Goal: Information Seeking & Learning: Learn about a topic

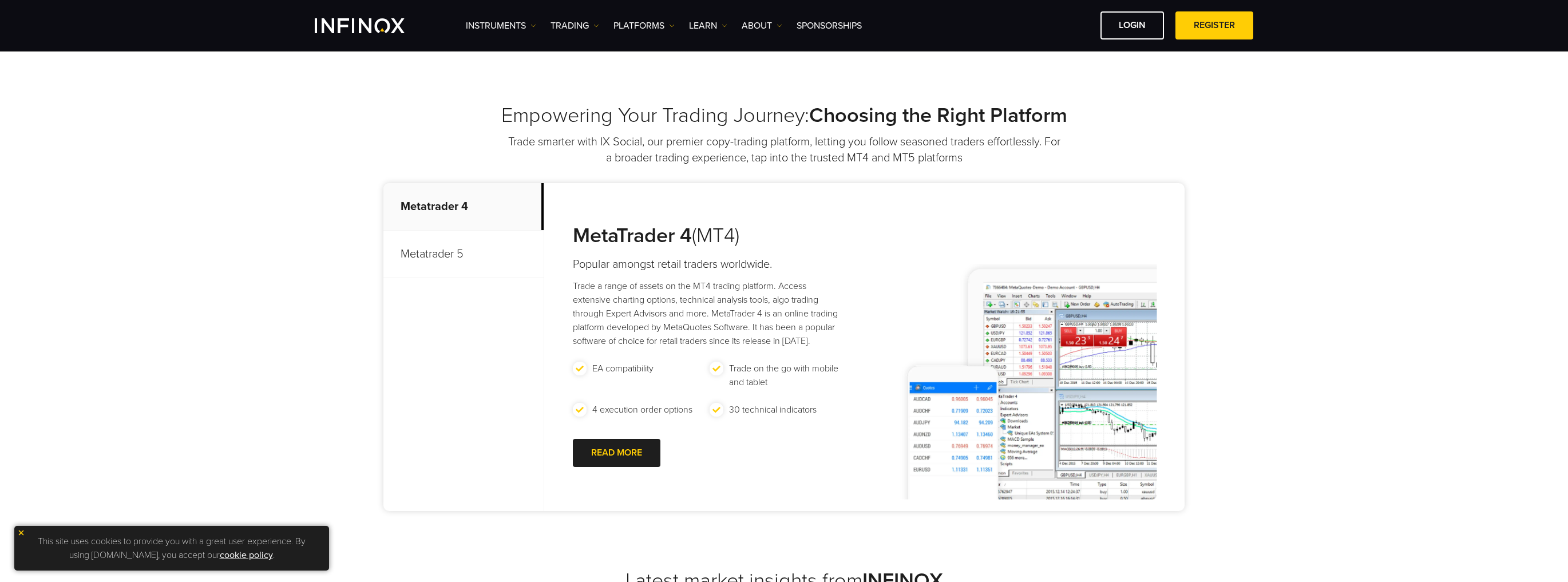
scroll to position [366, 0]
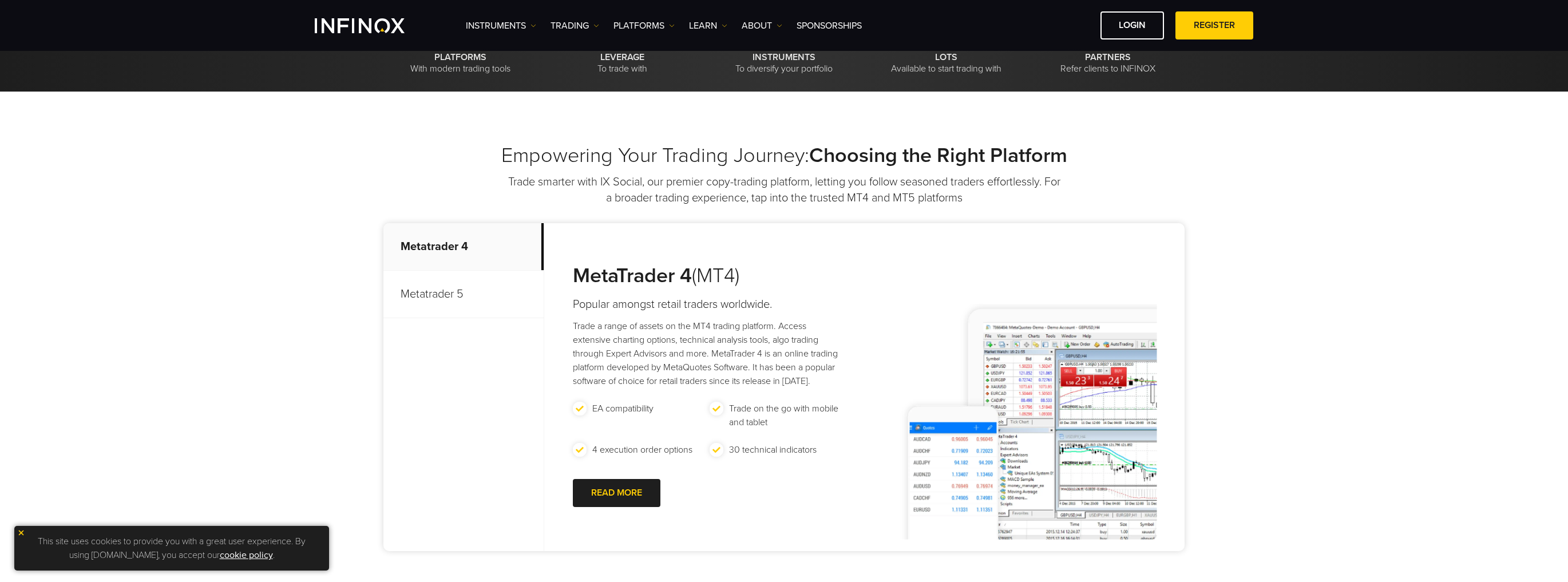
drag, startPoint x: 454, startPoint y: 284, endPoint x: 470, endPoint y: 294, distance: 18.9
click at [454, 284] on p "Metatrader 5" at bounding box center [464, 294] width 160 height 47
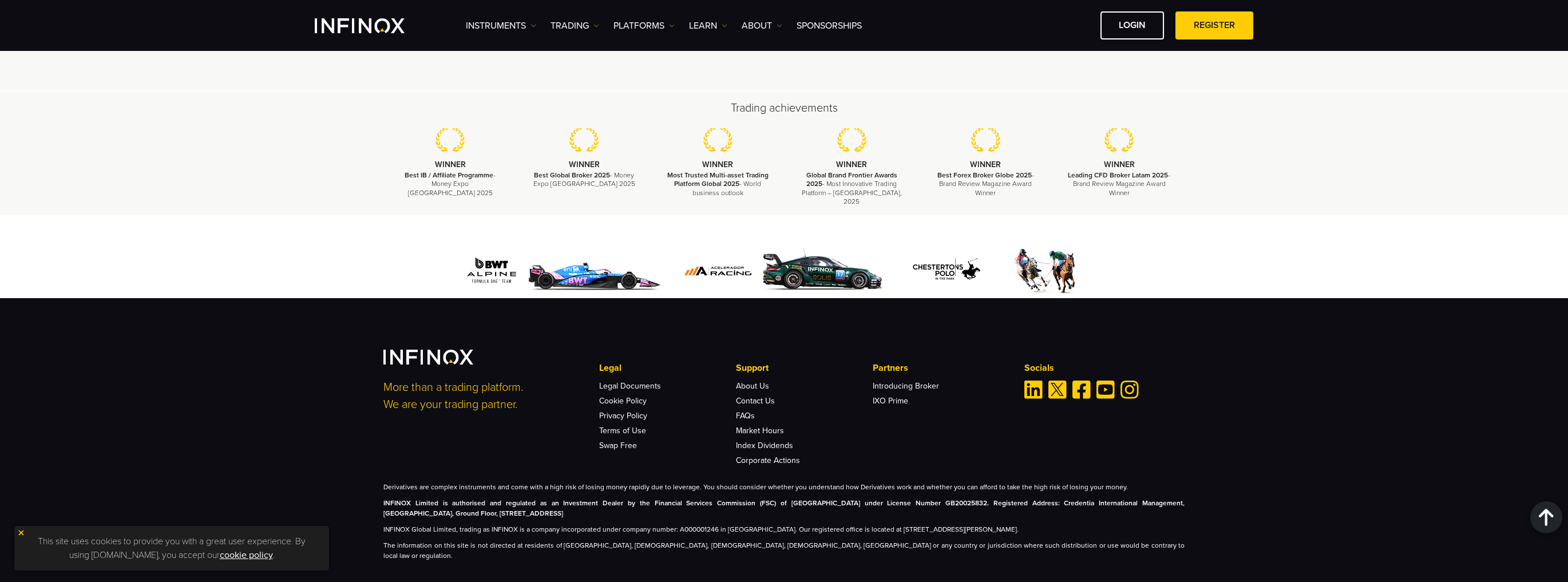
scroll to position [3410, 0]
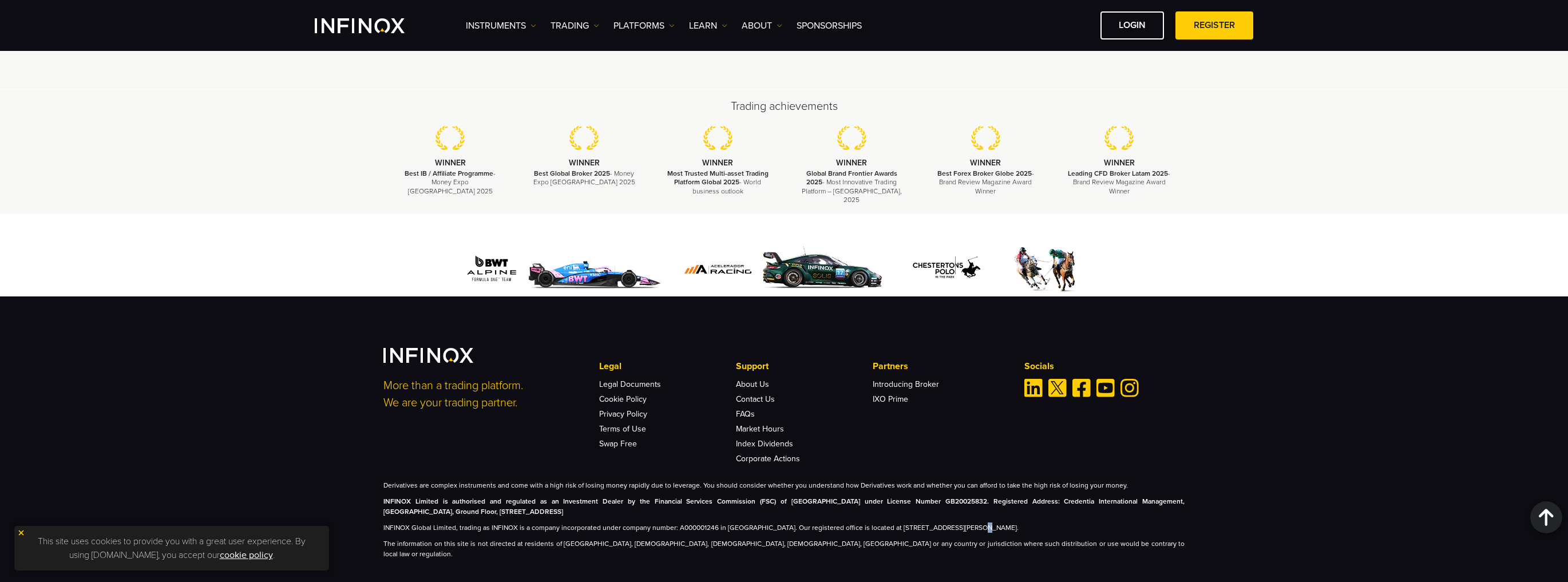
click at [952, 523] on p "INFINOX Global Limited, trading as INFINOX is a company incorporated under comp…" at bounding box center [784, 528] width 801 height 10
drag, startPoint x: 767, startPoint y: 477, endPoint x: 827, endPoint y: 477, distance: 60.0
click at [827, 481] on p "Derivatives are complex instruments and come with a high risk of losing money r…" at bounding box center [784, 486] width 801 height 10
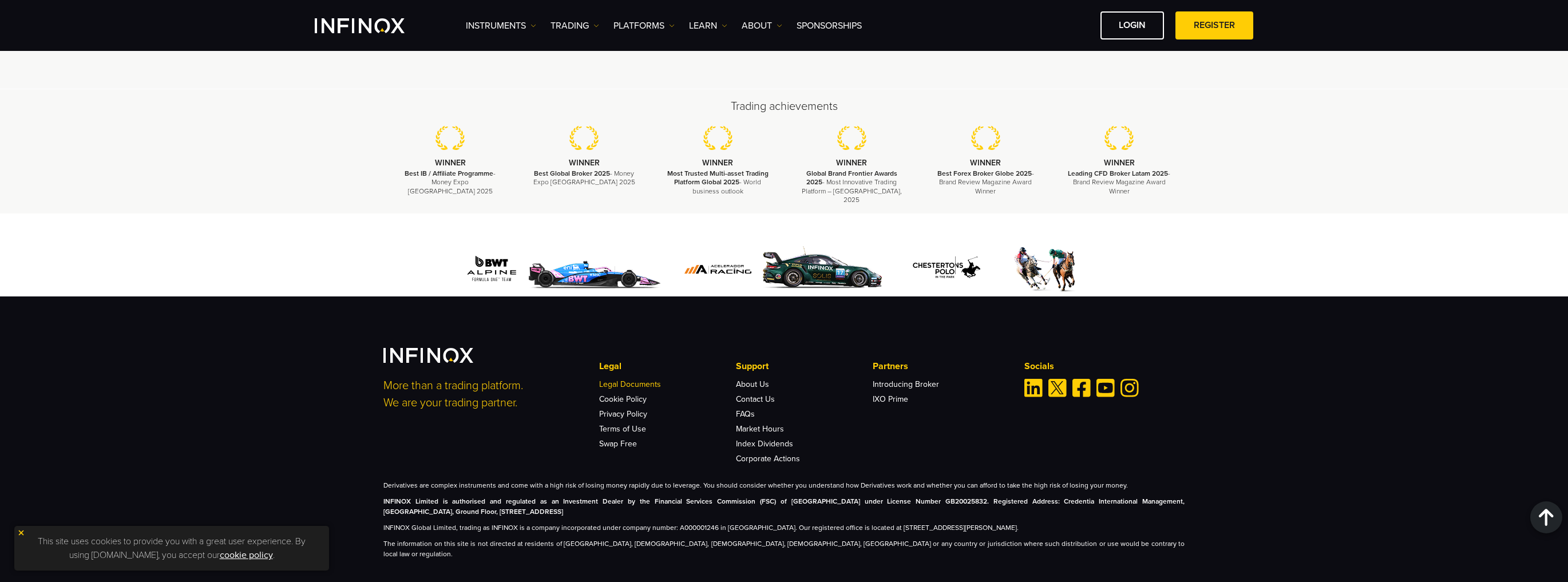
click at [635, 380] on link "Legal Documents" at bounding box center [630, 385] width 62 height 10
click at [778, 24] on img at bounding box center [779, 25] width 6 height 6
click at [722, 23] on img at bounding box center [724, 25] width 6 height 6
click at [669, 24] on link "PLATFORMS" at bounding box center [644, 25] width 62 height 13
click at [595, 23] on img at bounding box center [596, 25] width 6 height 6
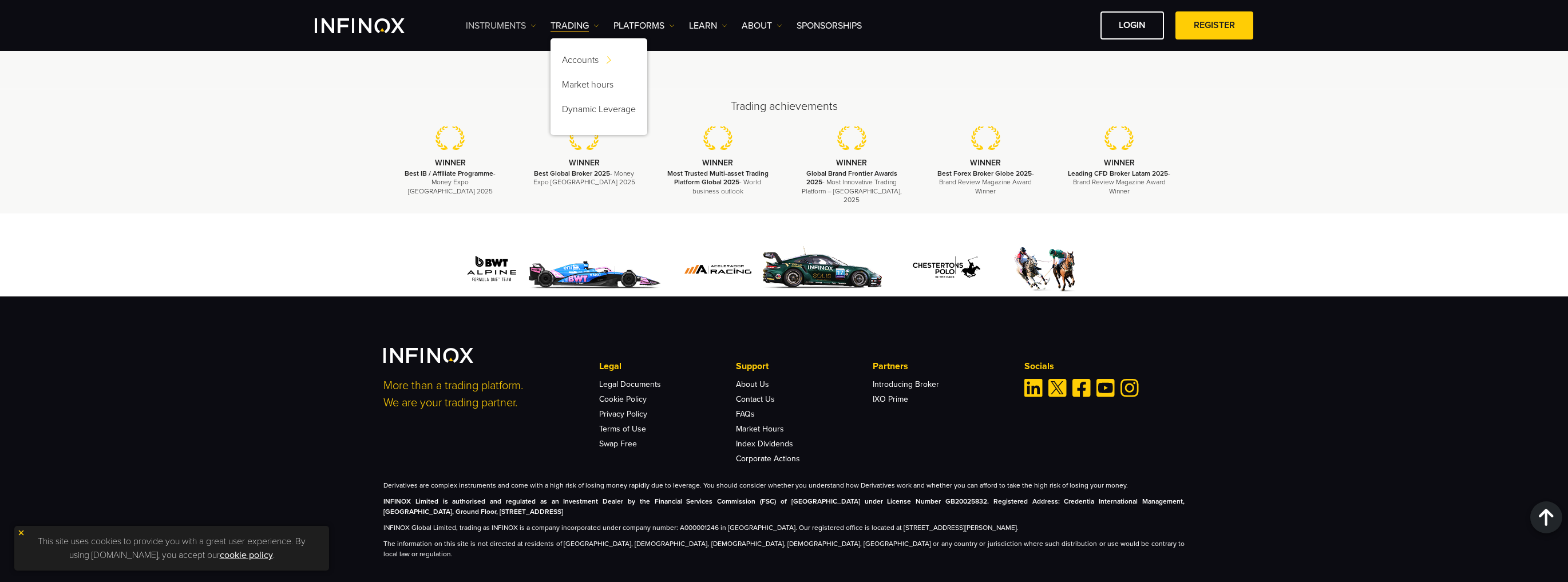
click at [531, 23] on img at bounding box center [533, 25] width 6 height 6
click at [510, 57] on link "Instruments" at bounding box center [516, 62] width 99 height 24
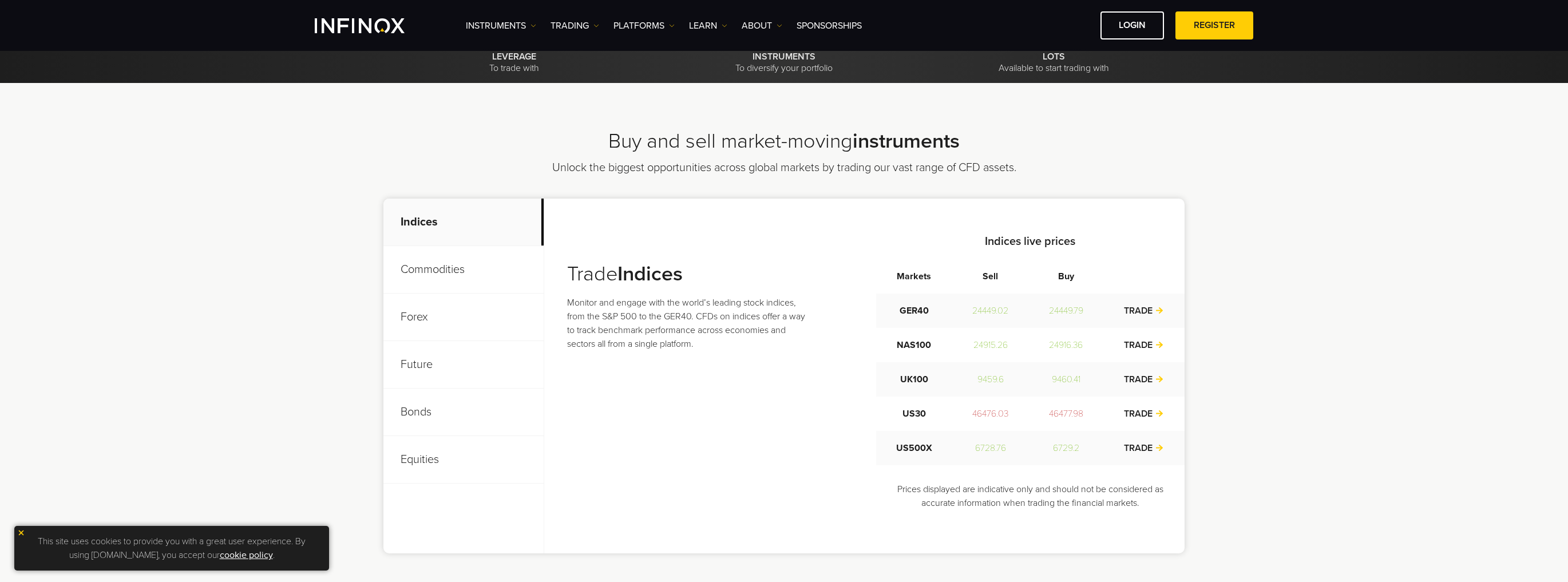
scroll to position [321, 0]
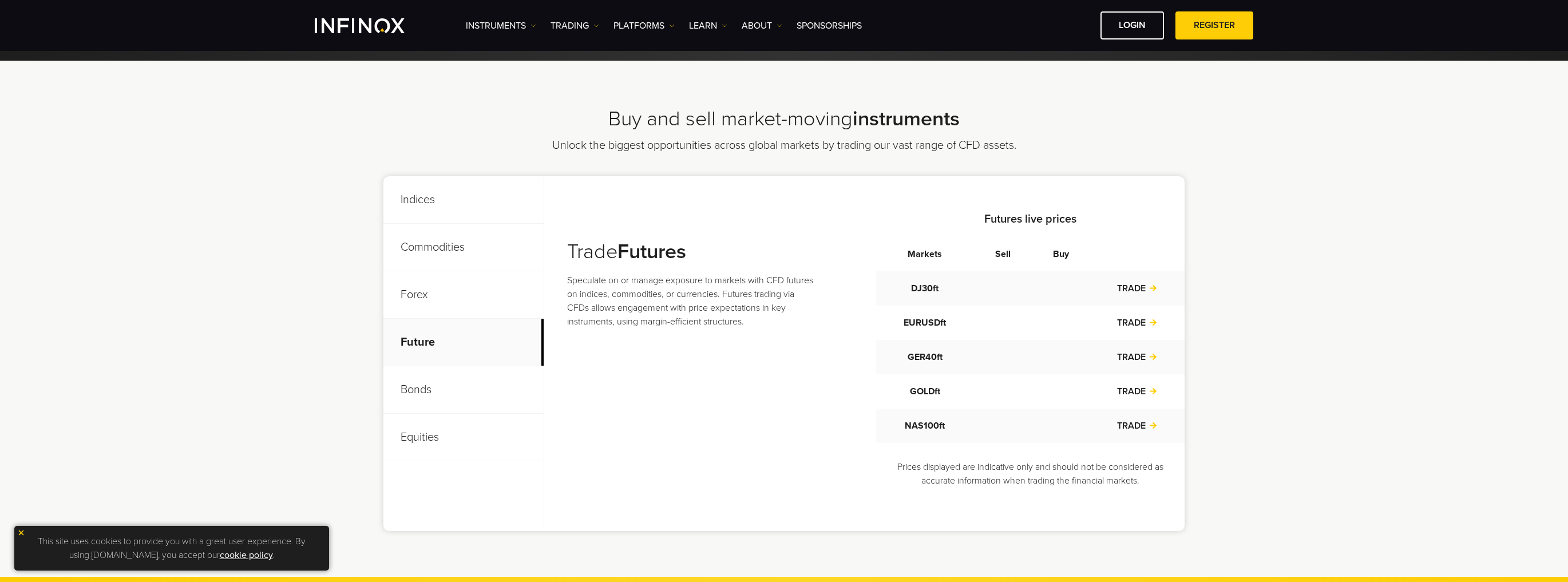
click at [422, 347] on p "Future" at bounding box center [464, 342] width 160 height 47
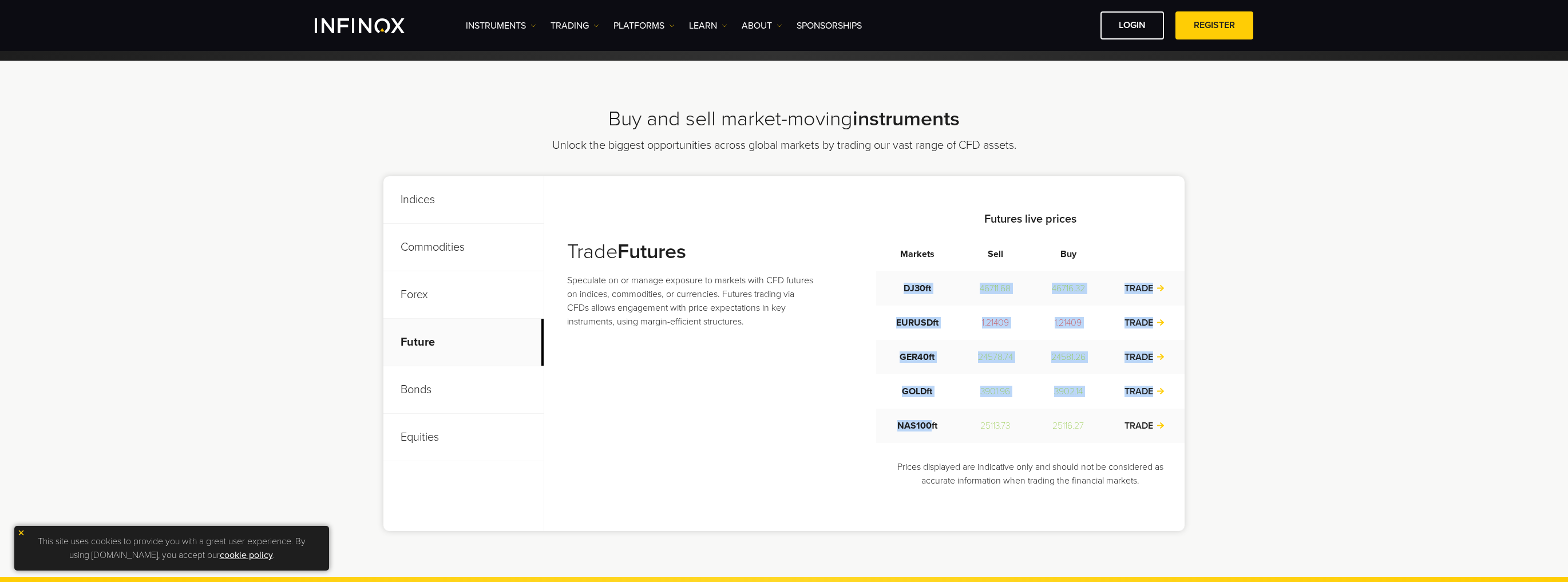
drag, startPoint x: 903, startPoint y: 286, endPoint x: 929, endPoint y: 414, distance: 130.6
click at [929, 414] on tbody "DJ30ft 46711.68 46716.32 TRADE EURUSDft 1.21409 1.21409 TRADE GER40ft 24578.74 …" at bounding box center [1030, 358] width 309 height 172
drag, startPoint x: 929, startPoint y: 414, endPoint x: 941, endPoint y: 421, distance: 13.9
click at [929, 414] on td "NAS100ft" at bounding box center [917, 426] width 83 height 35
click at [958, 397] on td "3901.96" at bounding box center [995, 391] width 74 height 35
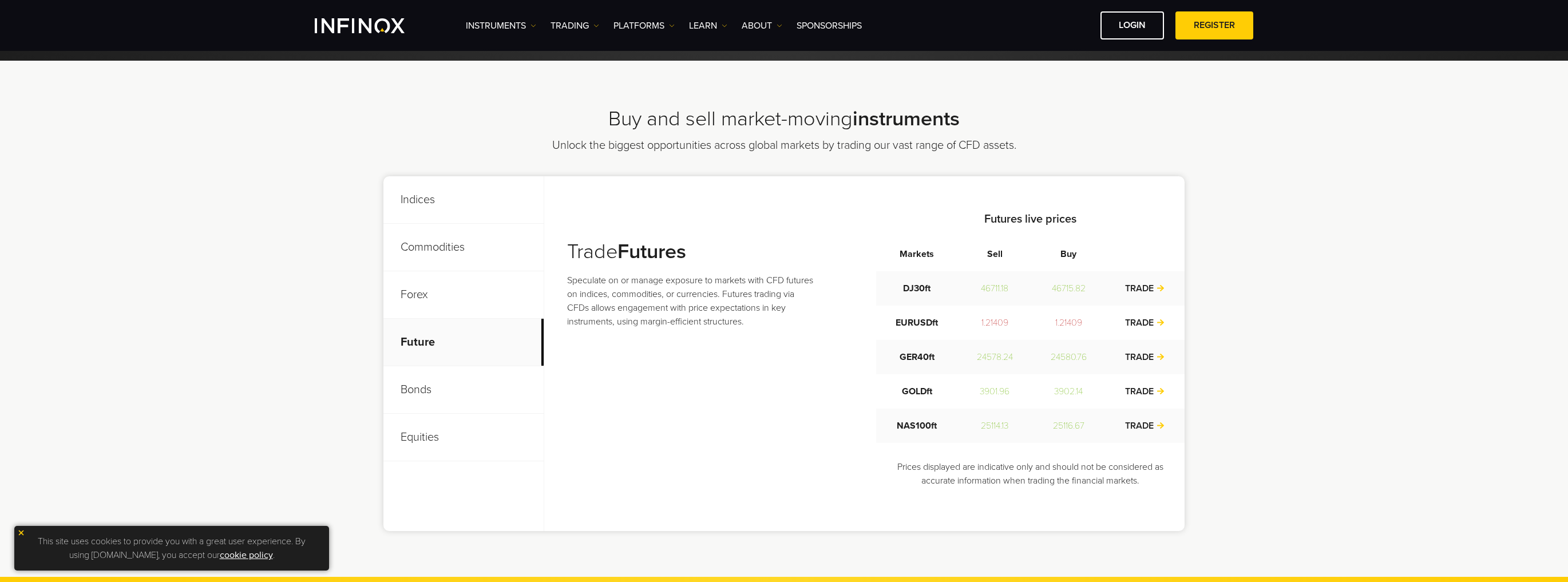
scroll to position [0, 0]
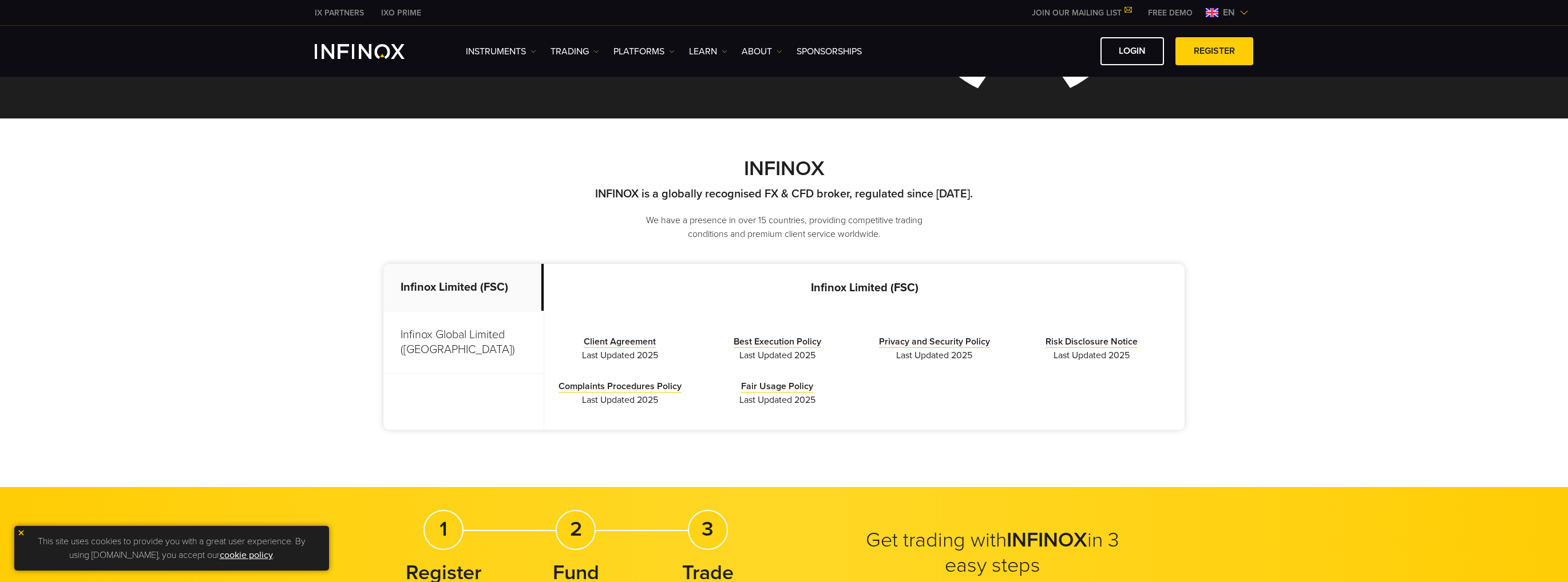
scroll to position [229, 0]
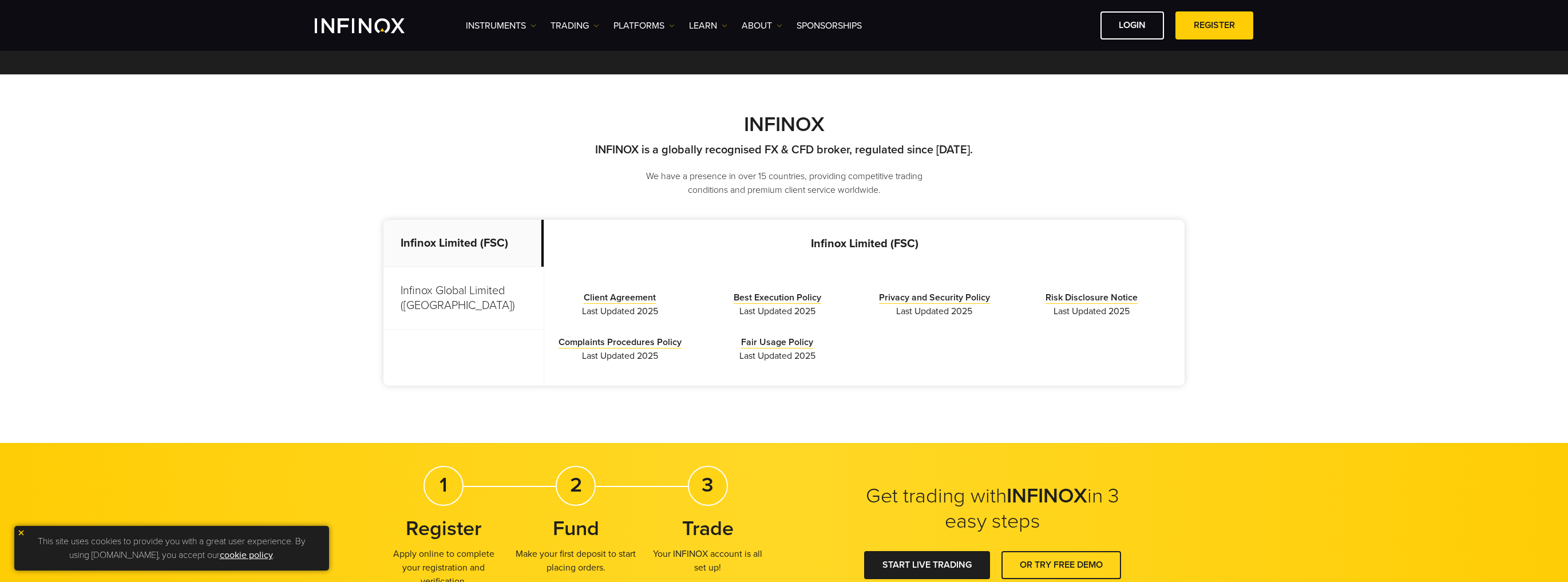
click at [469, 294] on p "Infinox Global Limited (Anguilla)" at bounding box center [464, 299] width 160 height 62
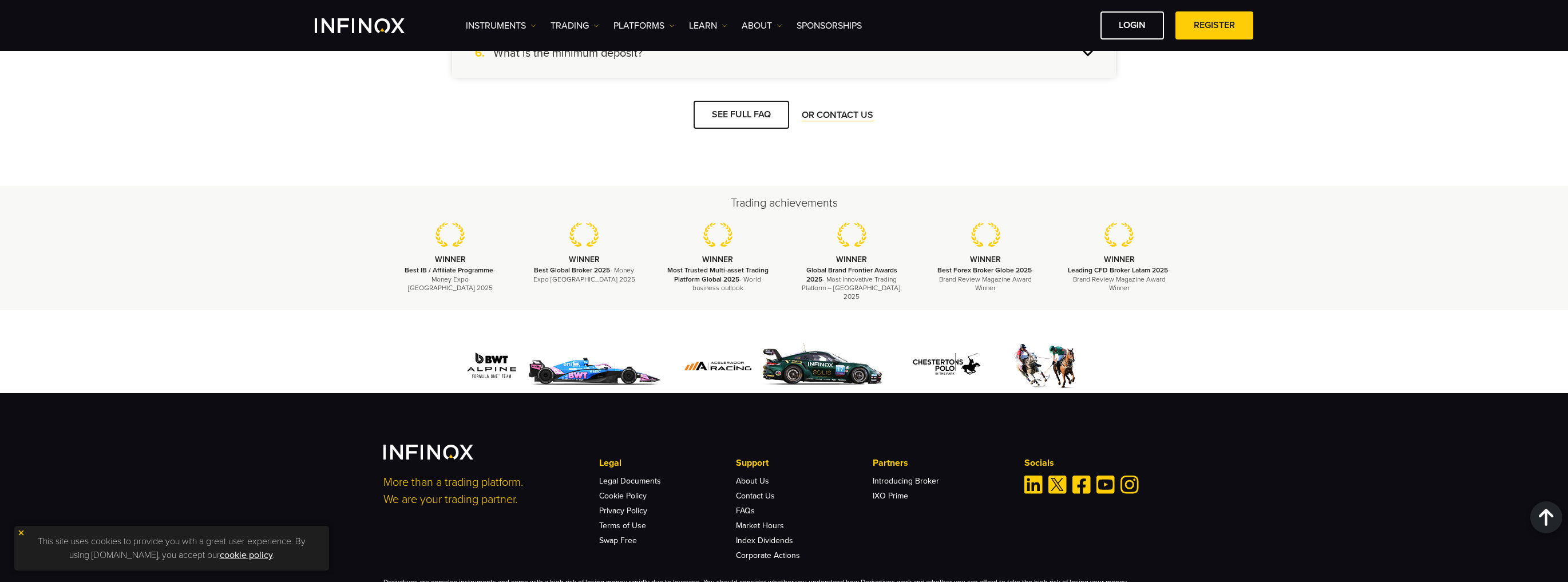
scroll to position [1695, 0]
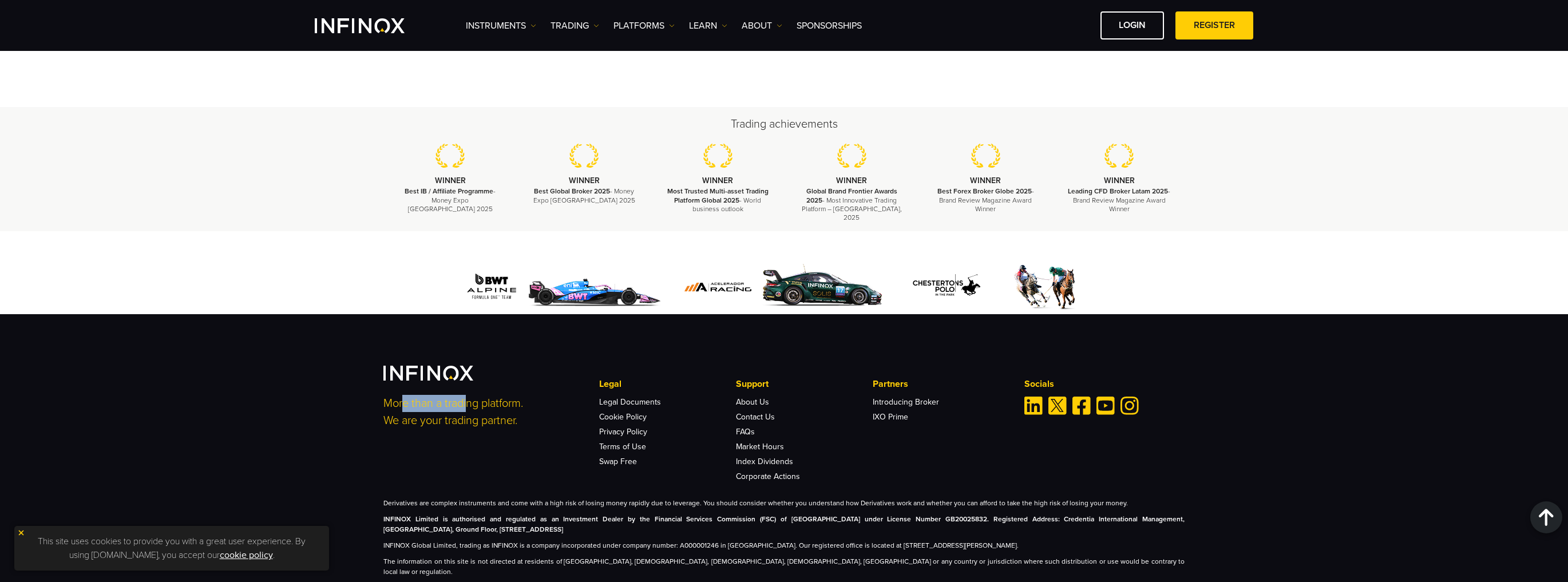
drag, startPoint x: 405, startPoint y: 381, endPoint x: 469, endPoint y: 387, distance: 64.3
click at [469, 395] on p "More than a trading platform. We are your trading partner." at bounding box center [484, 412] width 201 height 35
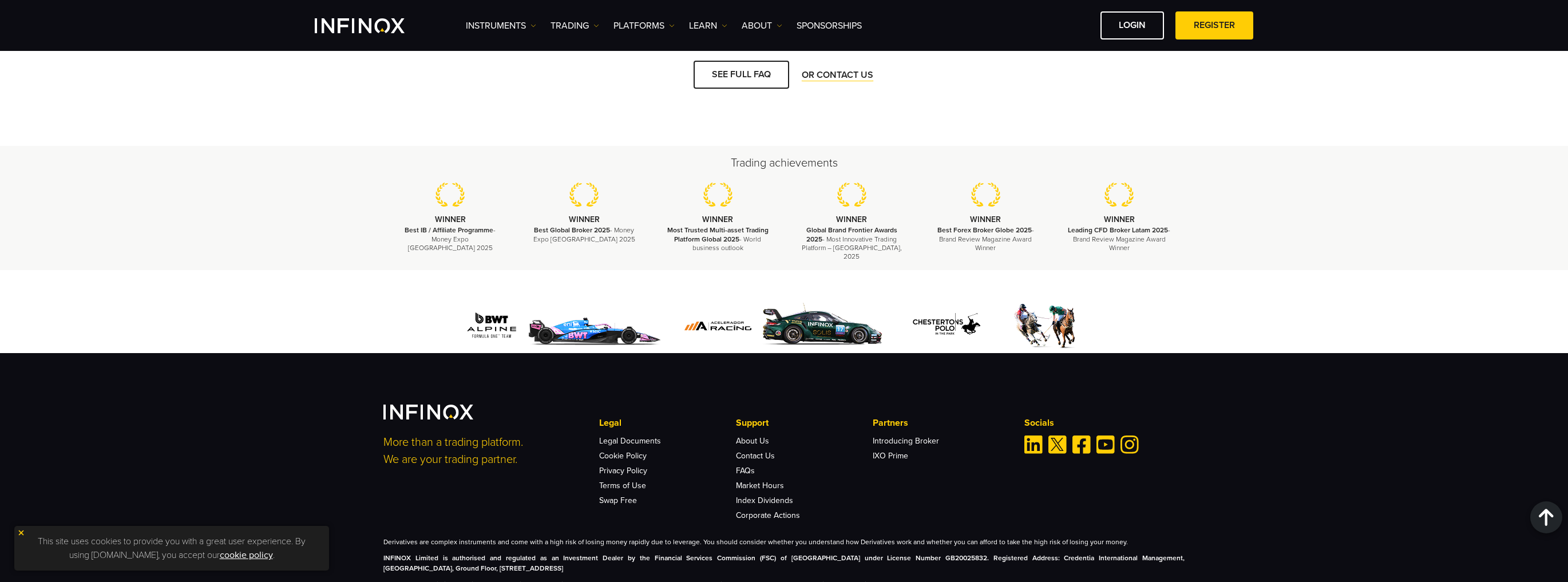
scroll to position [1698, 0]
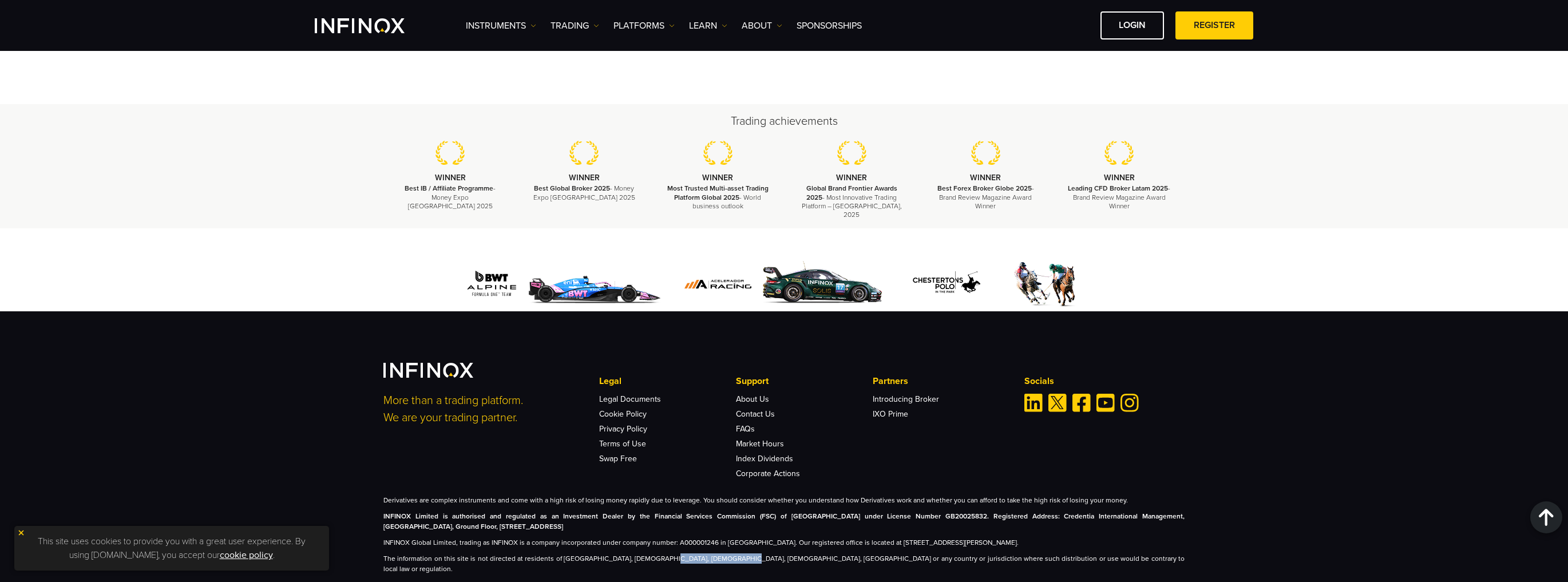
drag, startPoint x: 658, startPoint y: 536, endPoint x: 708, endPoint y: 536, distance: 50.0
click at [708, 553] on p "The information on this site is not directed at residents of [GEOGRAPHIC_DATA],…" at bounding box center [784, 563] width 801 height 20
drag, startPoint x: 739, startPoint y: 531, endPoint x: 826, endPoint y: 537, distance: 87.2
click at [740, 553] on p "The information on this site is not directed at residents of [GEOGRAPHIC_DATA],…" at bounding box center [784, 563] width 801 height 20
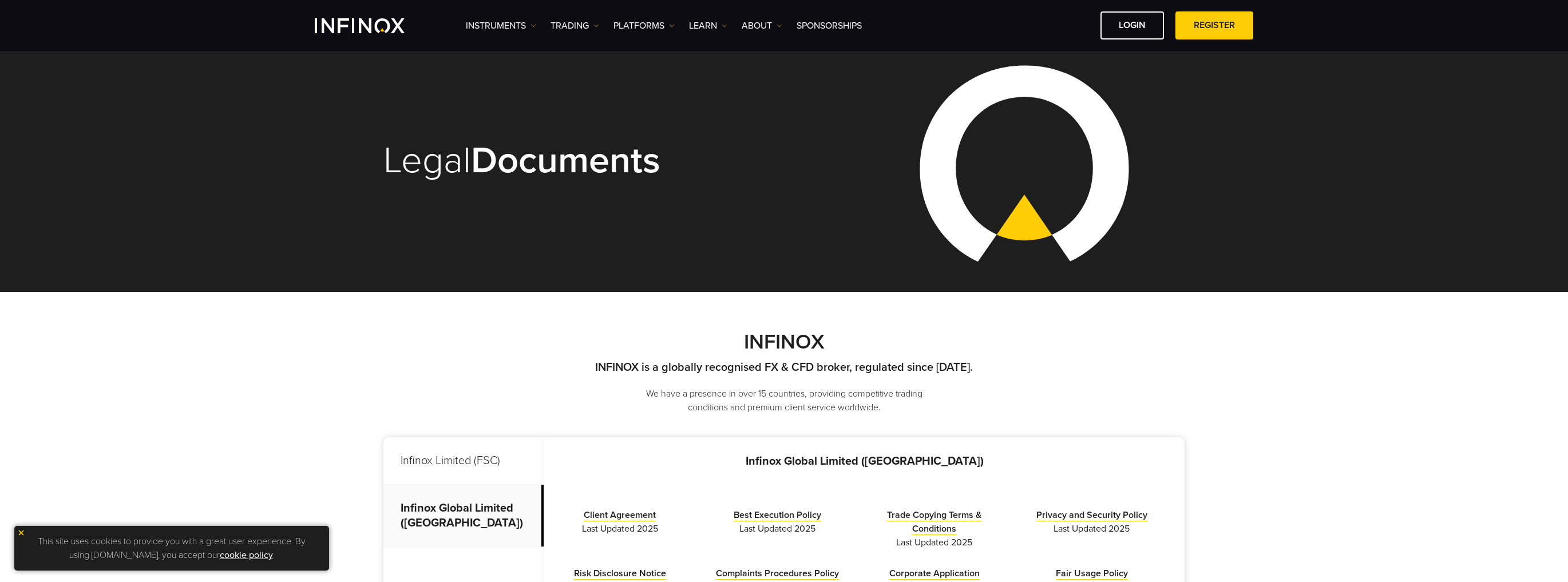
scroll to position [0, 0]
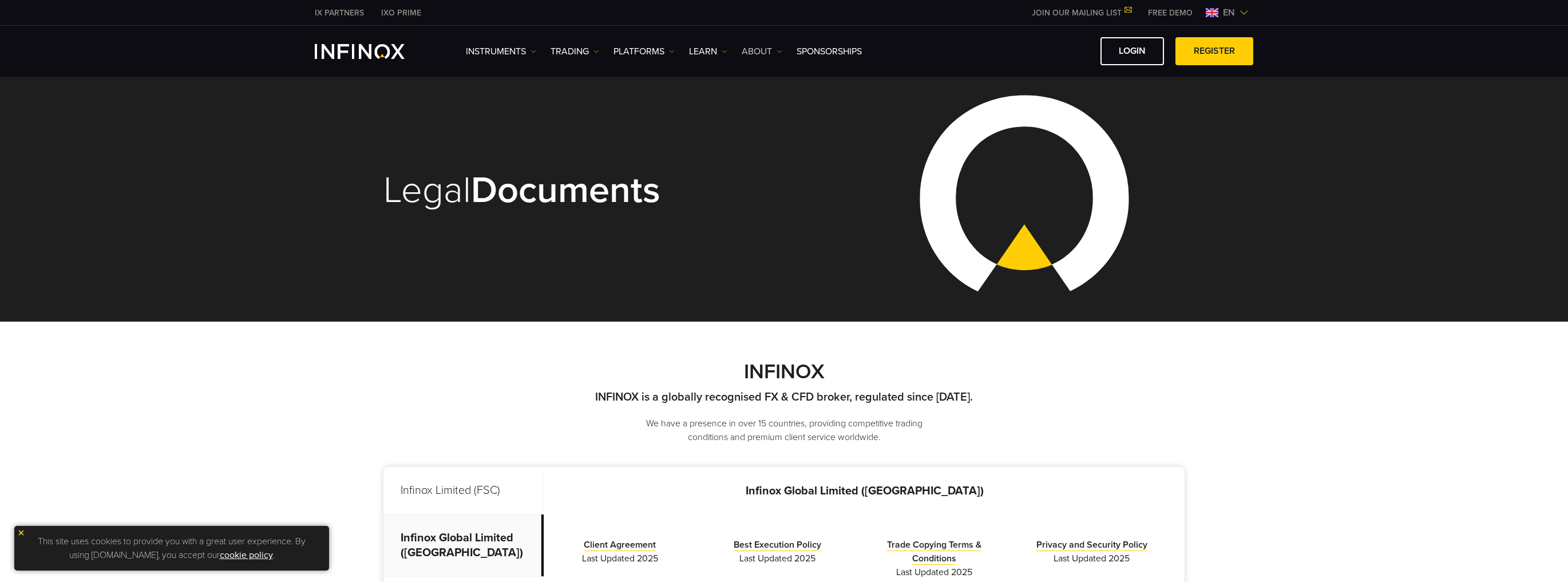
click at [771, 52] on link "ABOUT" at bounding box center [762, 51] width 40 height 13
click at [775, 86] on link "About INFINOX" at bounding box center [783, 88] width 83 height 24
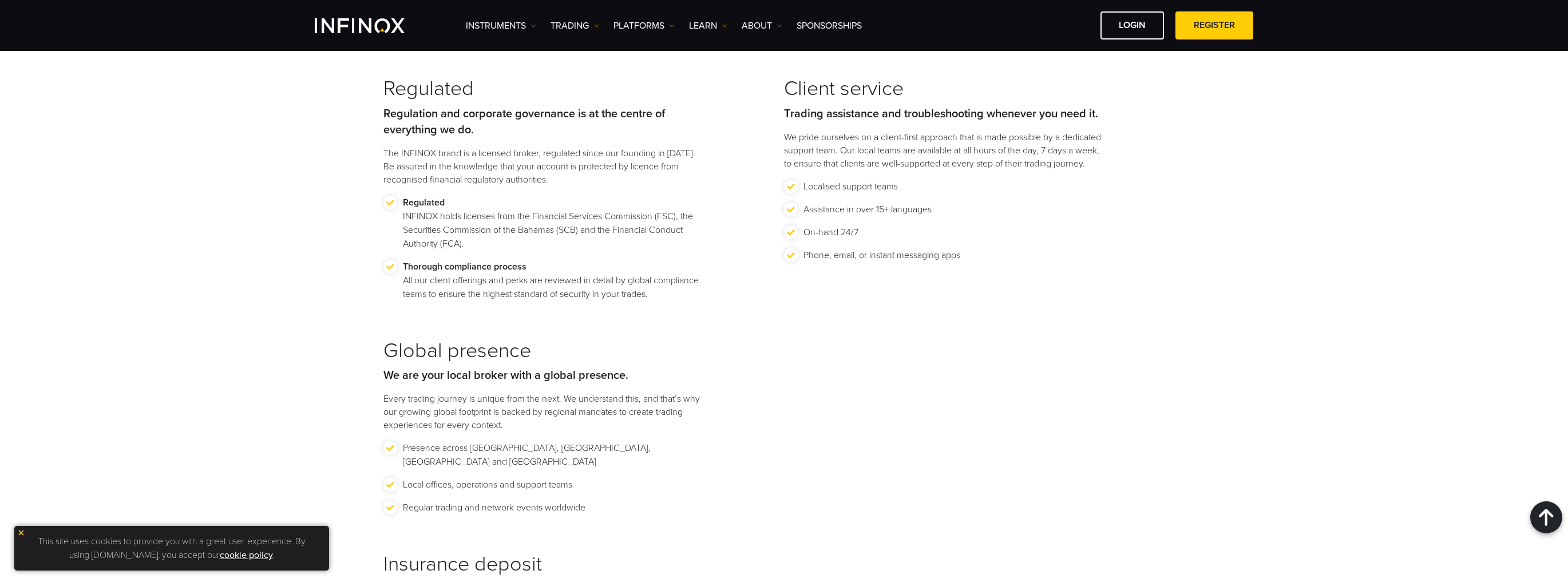
scroll to position [1283, 0]
